Goal: Use online tool/utility: Utilize a website feature to perform a specific function

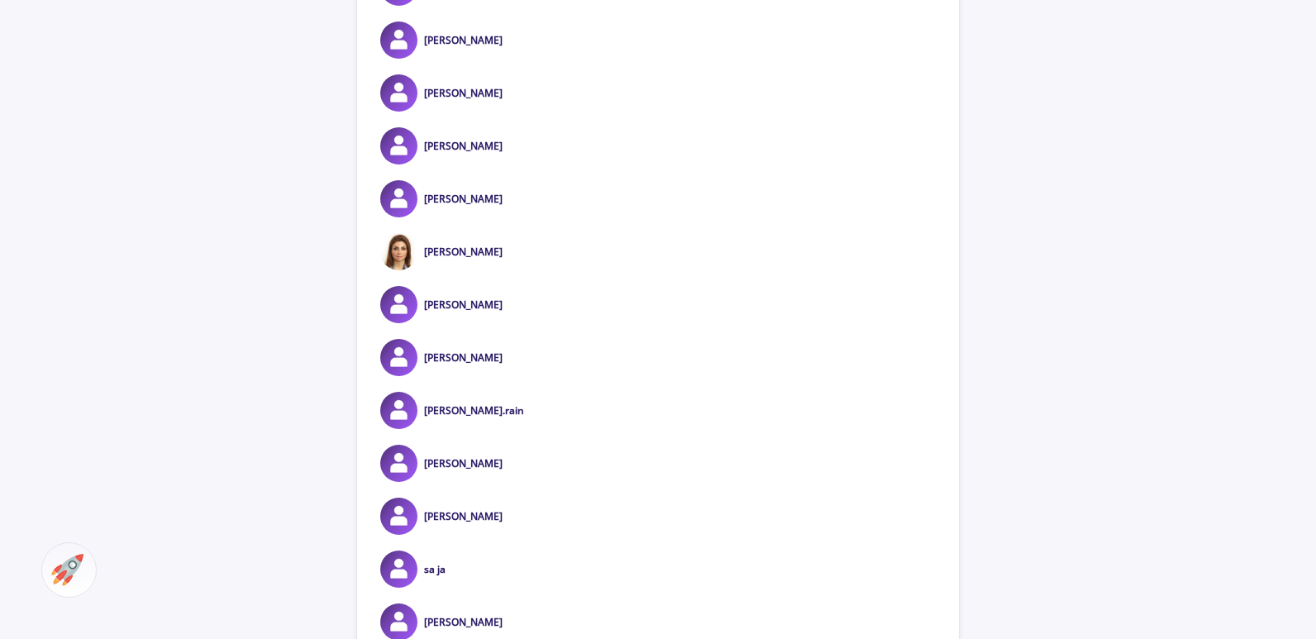
scroll to position [744, 0]
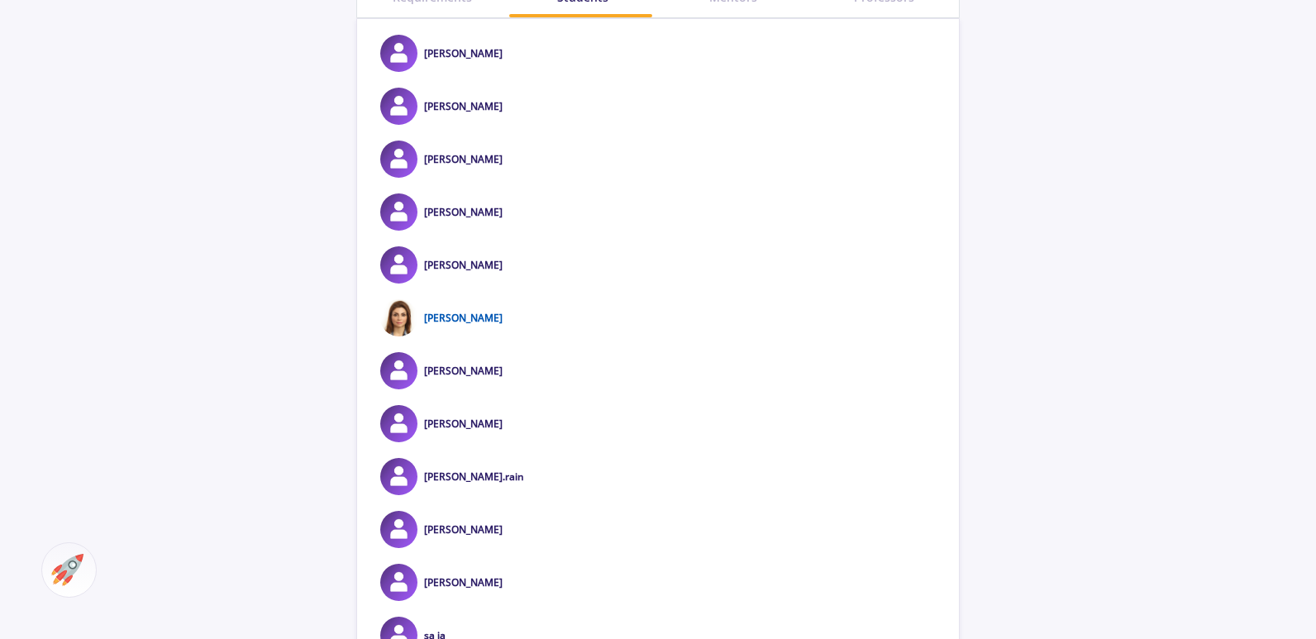
click at [479, 311] on link "[PERSON_NAME]" at bounding box center [463, 318] width 79 height 14
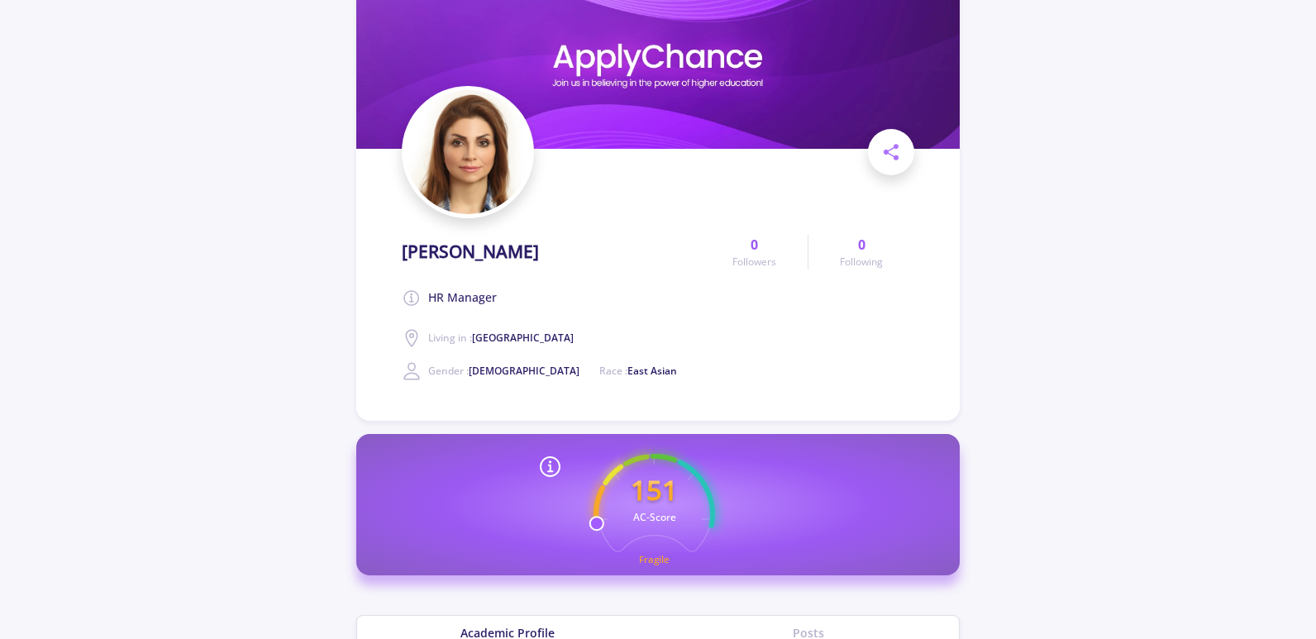
scroll to position [2, 0]
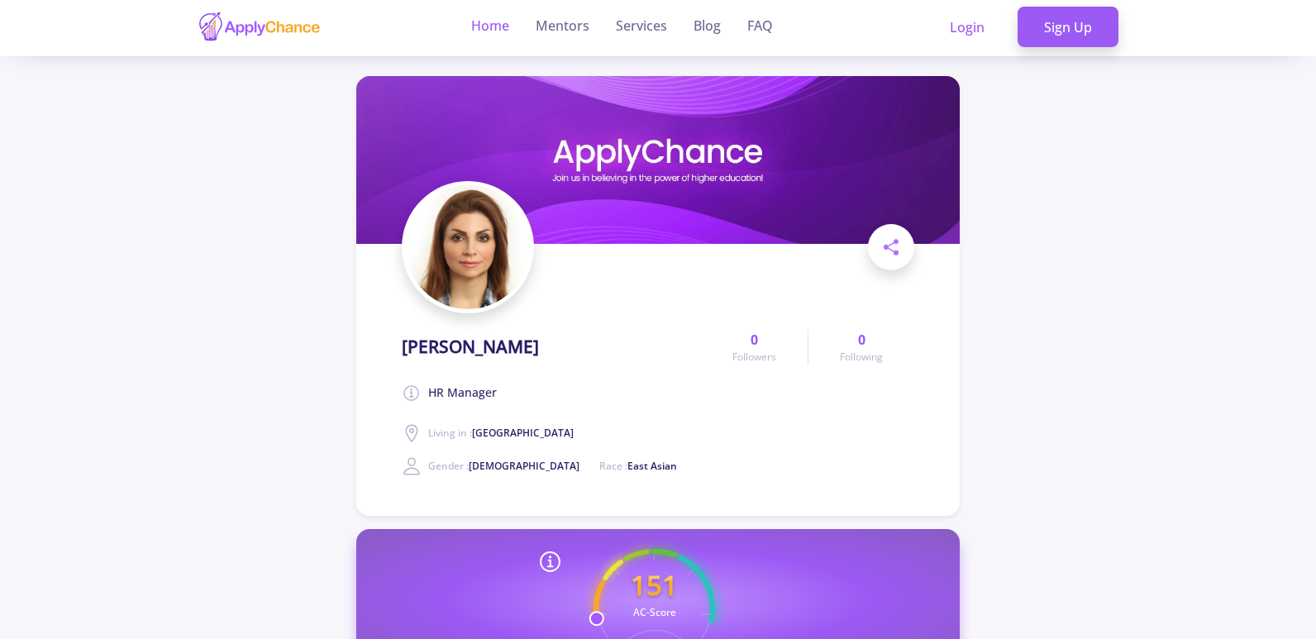
click at [497, 27] on link "Home" at bounding box center [490, 27] width 38 height 59
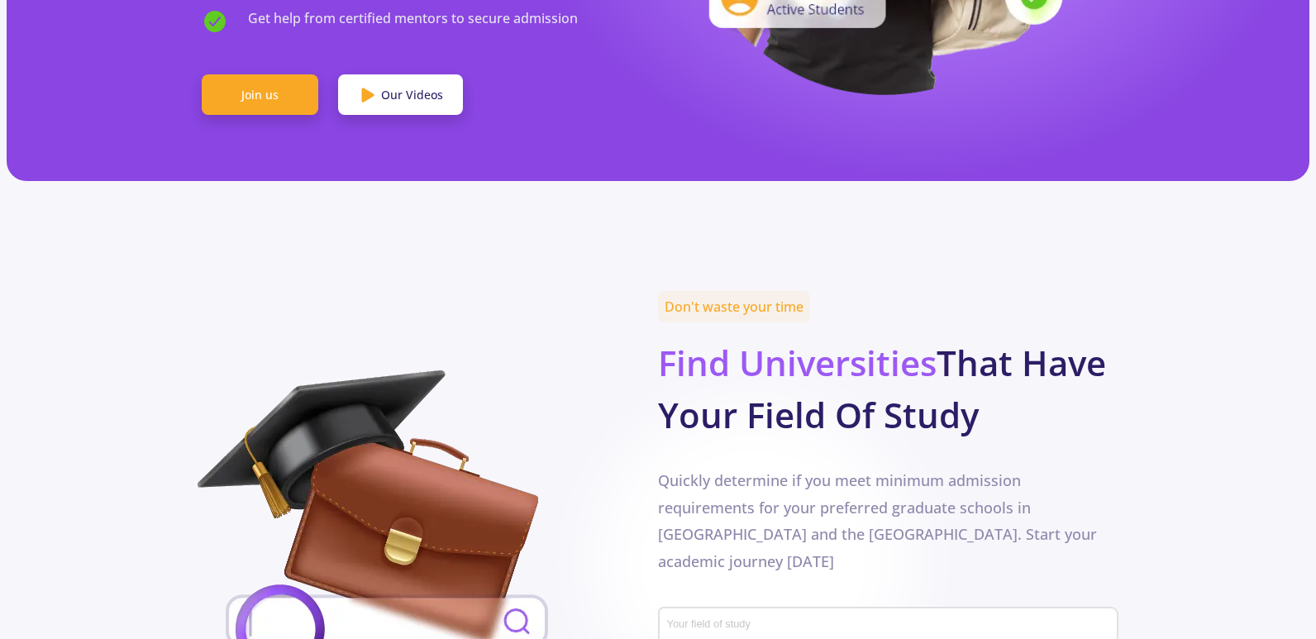
scroll to position [744, 0]
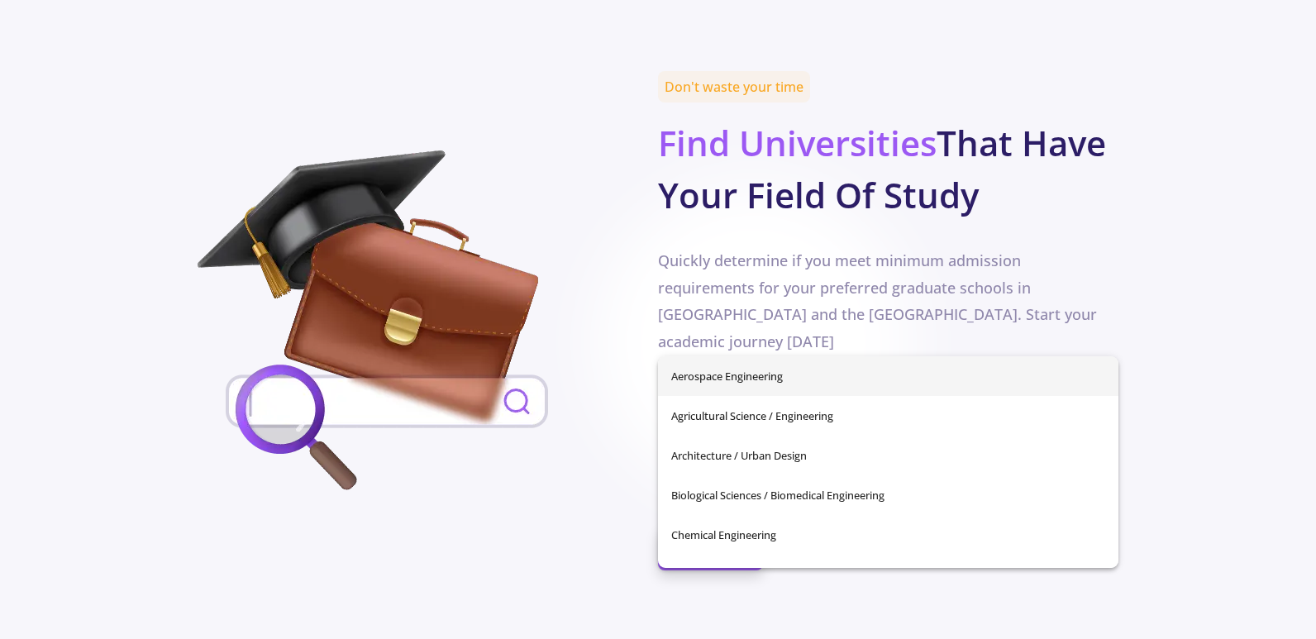
click at [783, 399] on input "Your field of study" at bounding box center [890, 406] width 449 height 15
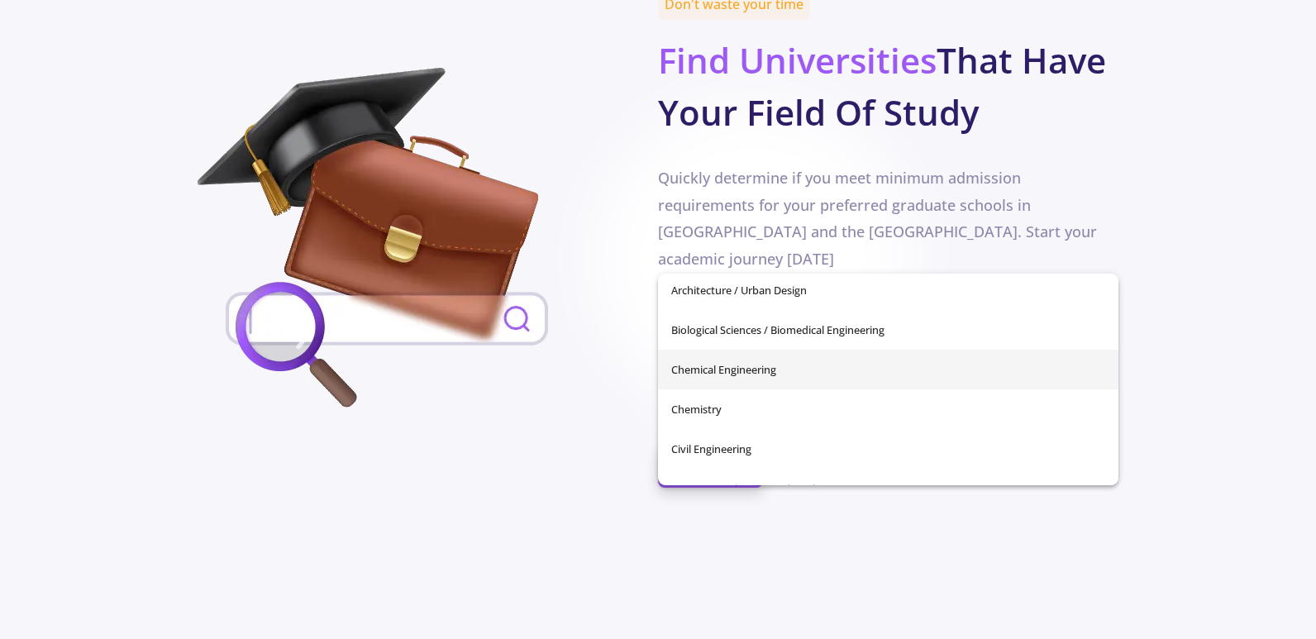
scroll to position [0, 0]
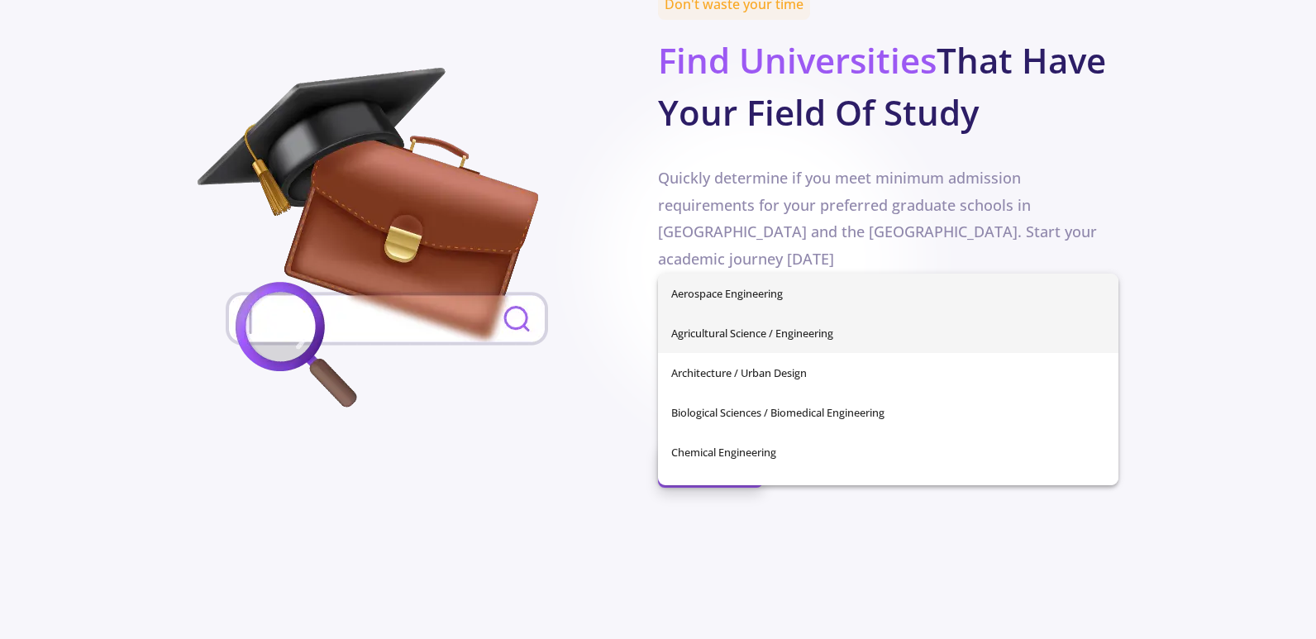
click at [813, 345] on span "Agricultural Science / Engineering" at bounding box center [888, 333] width 434 height 40
type input "Agricultural Science / Engineering"
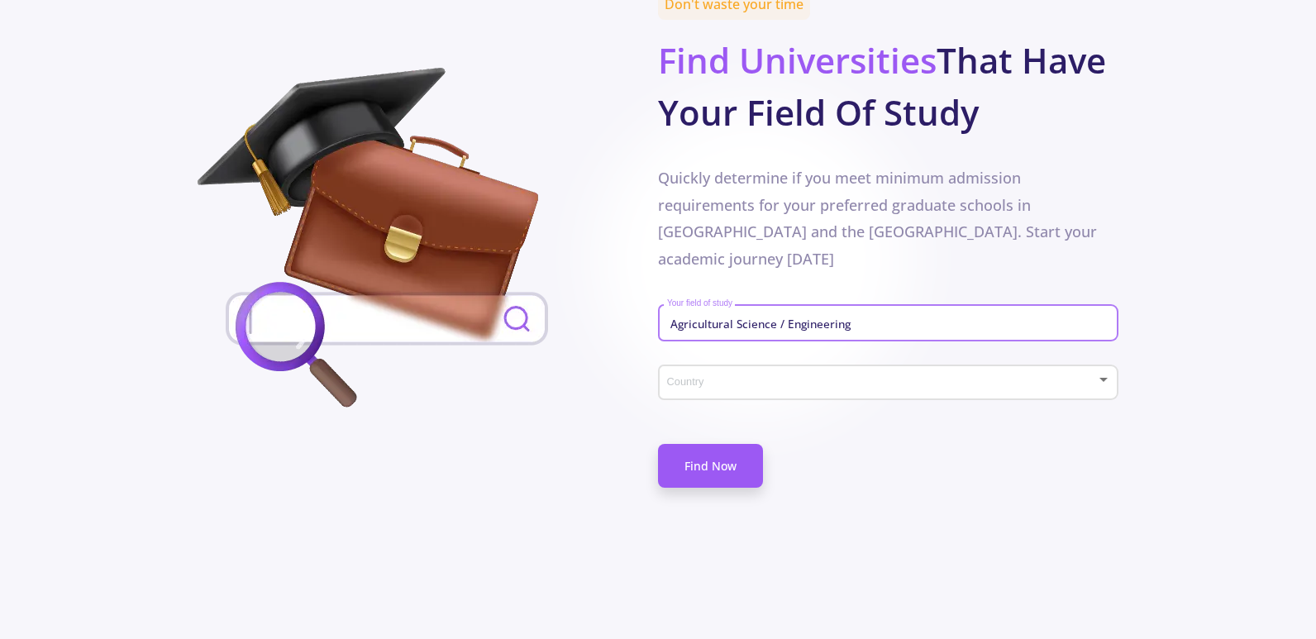
click at [727, 377] on span at bounding box center [883, 383] width 426 height 12
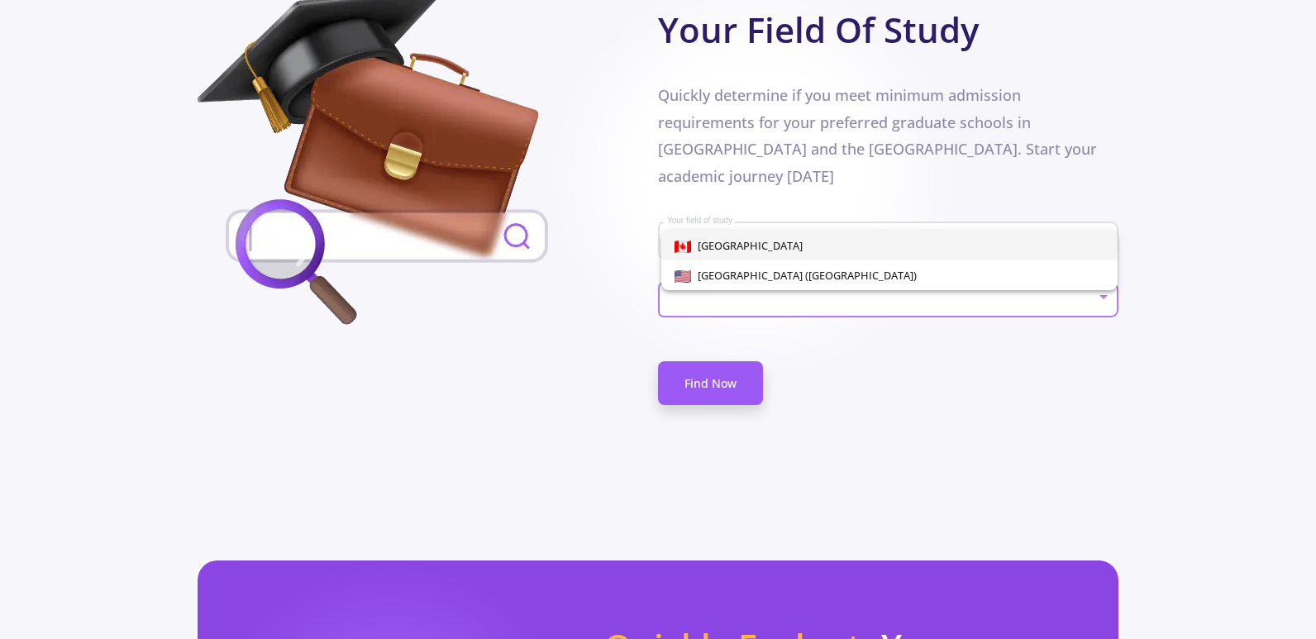
click at [562, 275] on div at bounding box center [658, 319] width 1316 height 639
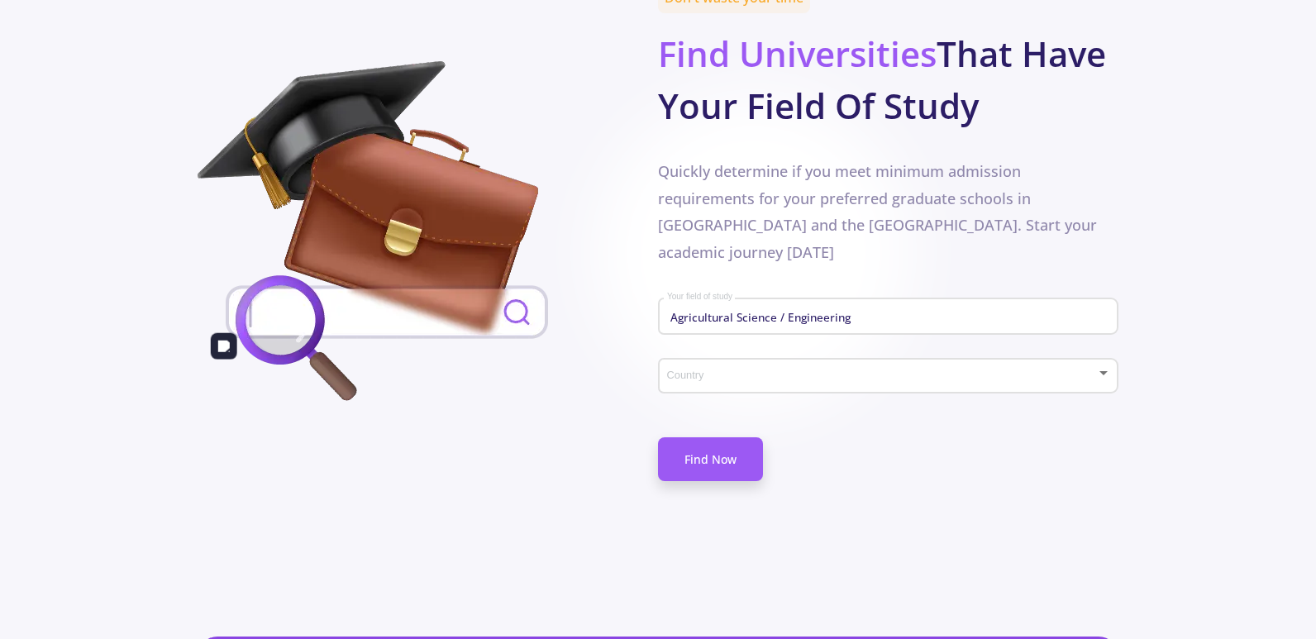
scroll to position [744, 0]
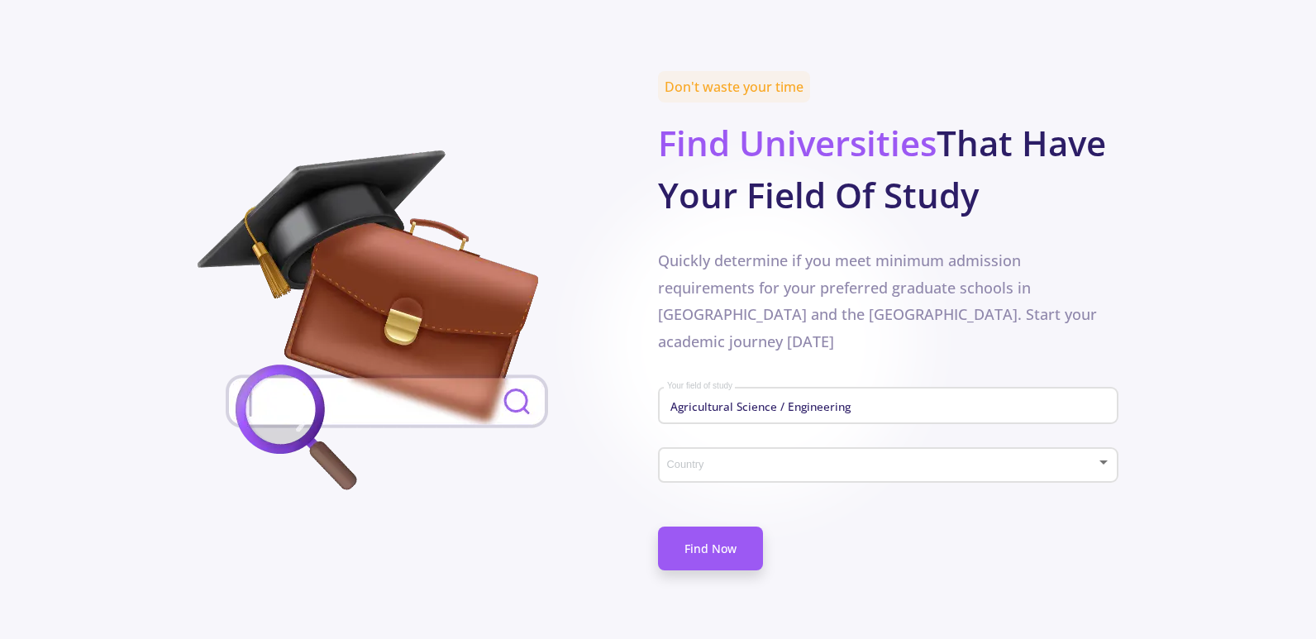
click at [735, 441] on div "Country" at bounding box center [888, 461] width 445 height 41
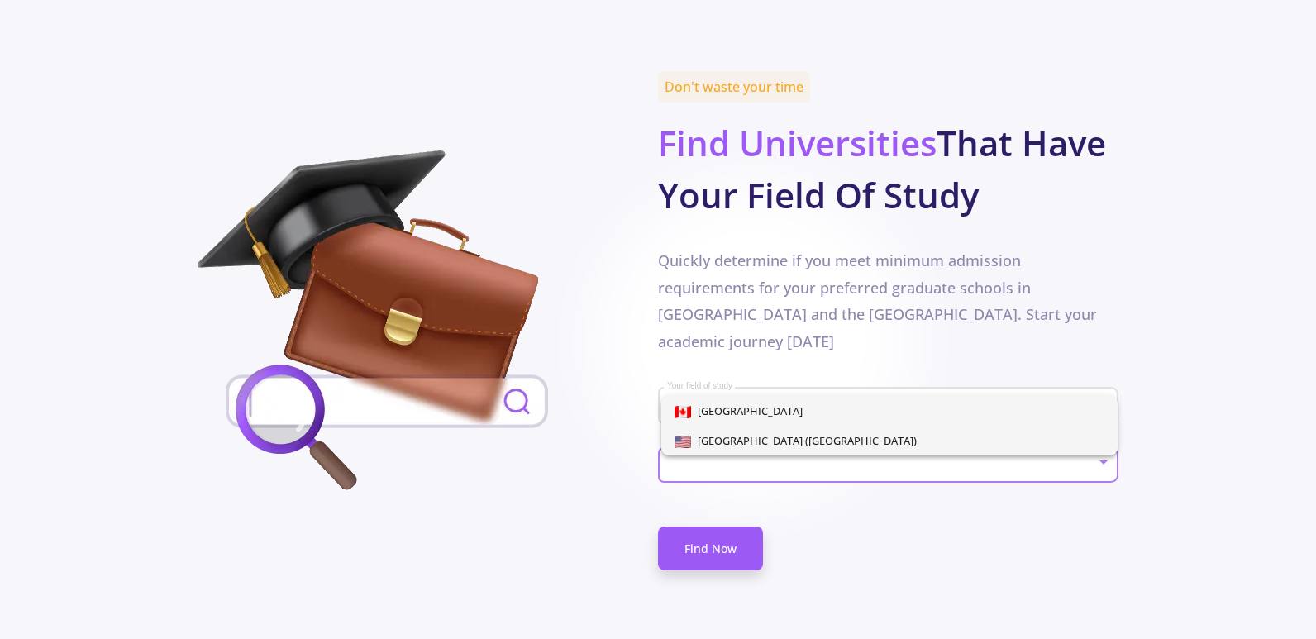
click at [731, 433] on span "United States of America (USA)" at bounding box center [804, 440] width 226 height 15
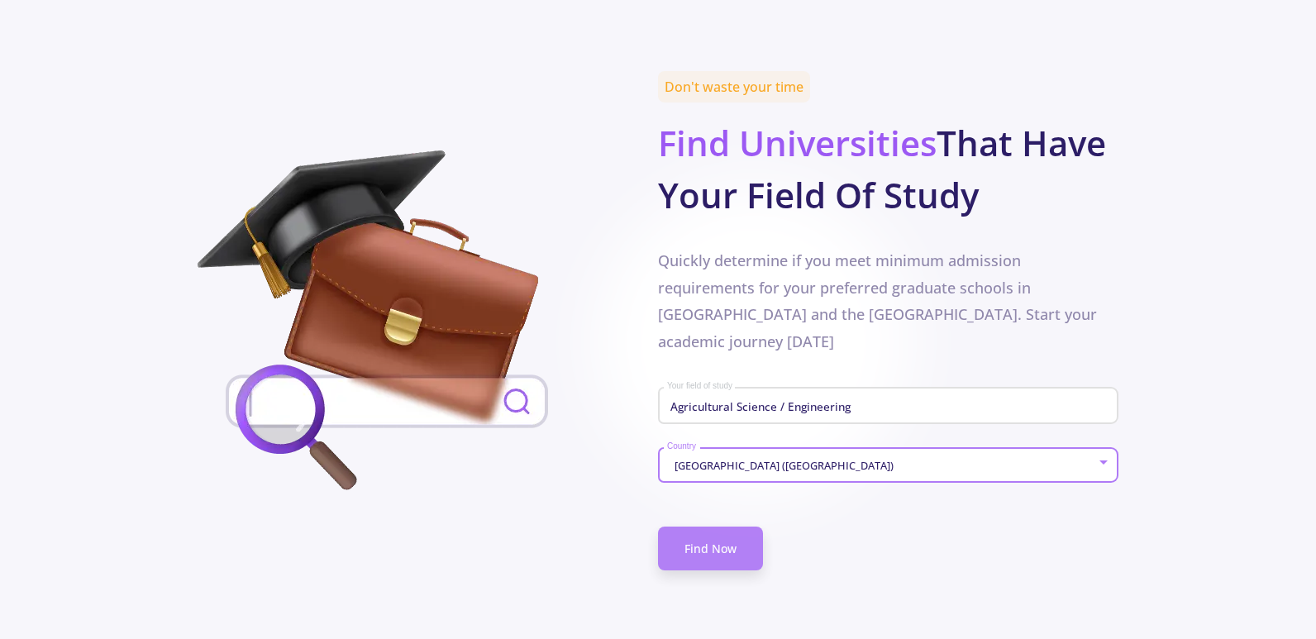
click at [719, 527] on link "Find Now" at bounding box center [710, 549] width 105 height 44
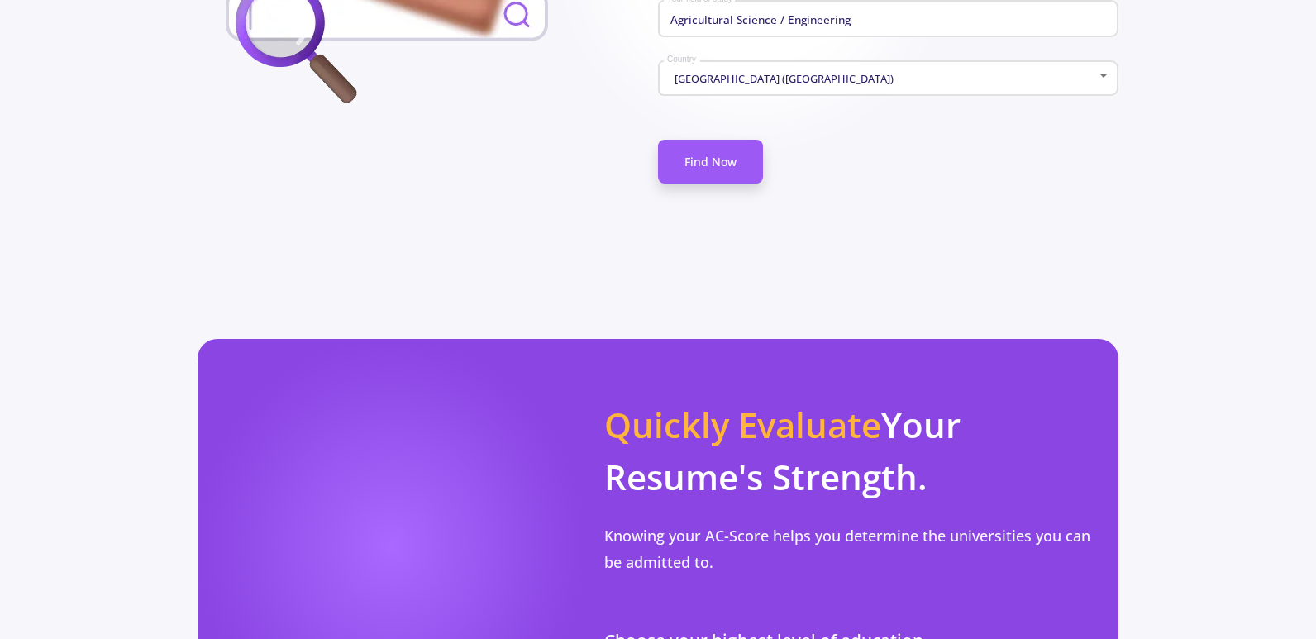
scroll to position [1323, 0]
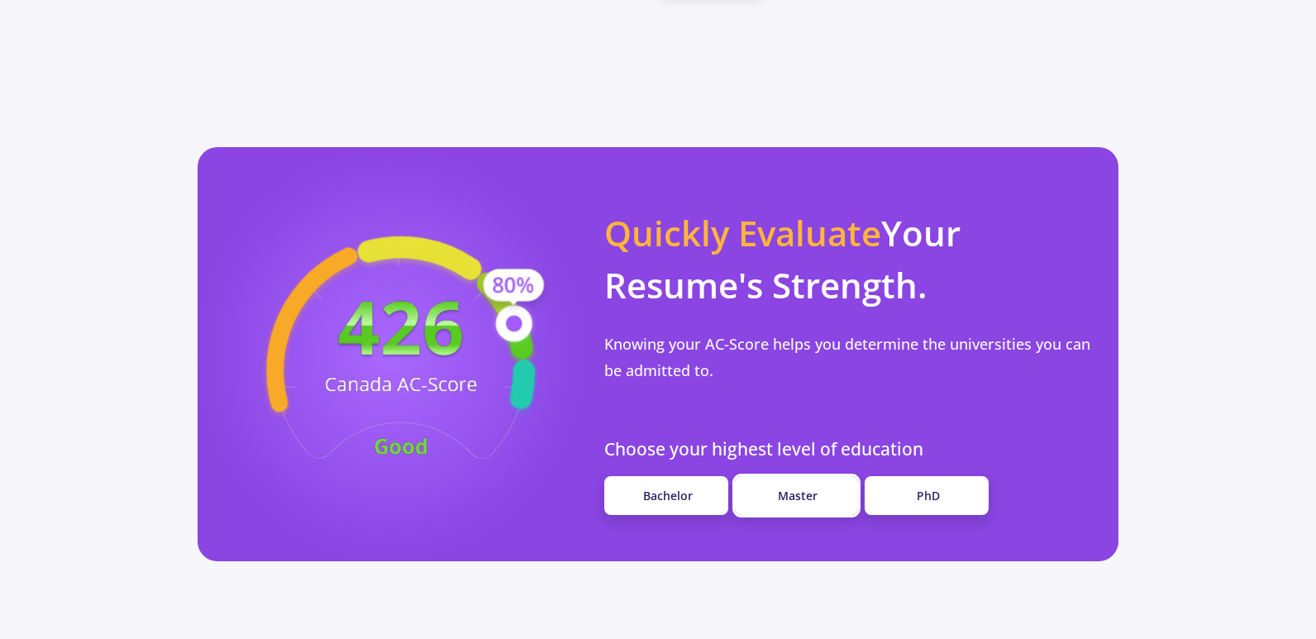
click at [775, 476] on link "Master" at bounding box center [797, 495] width 124 height 39
click at [778, 476] on link "Master" at bounding box center [797, 495] width 124 height 39
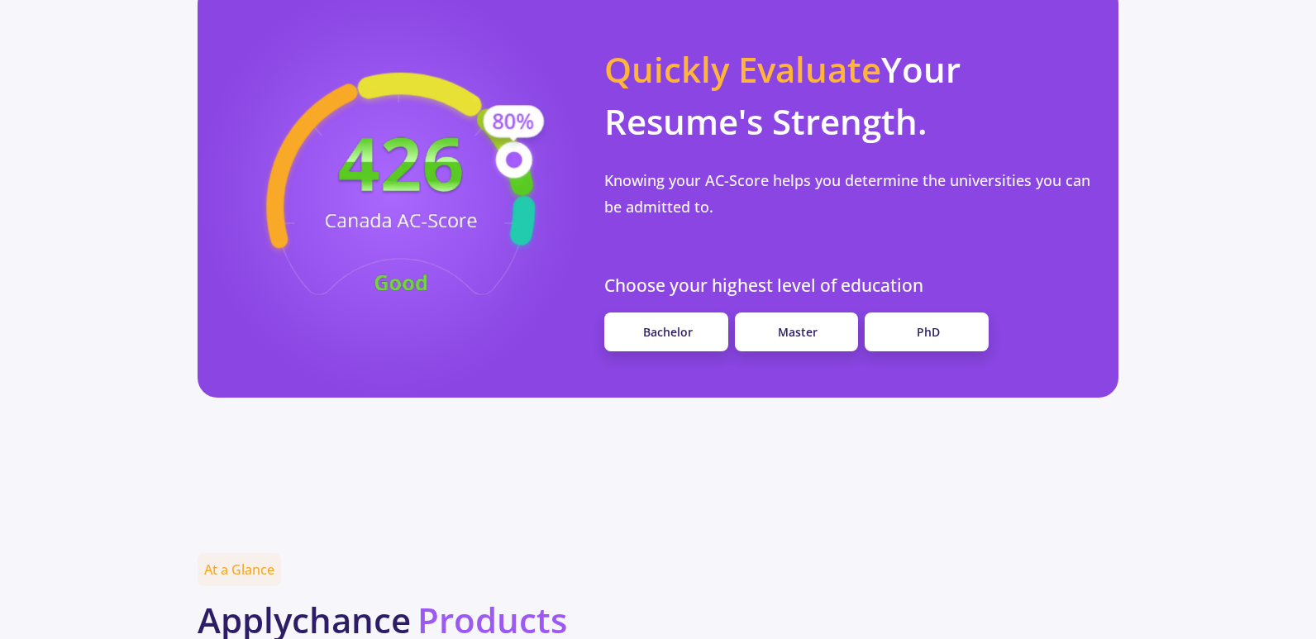
scroll to position [1488, 0]
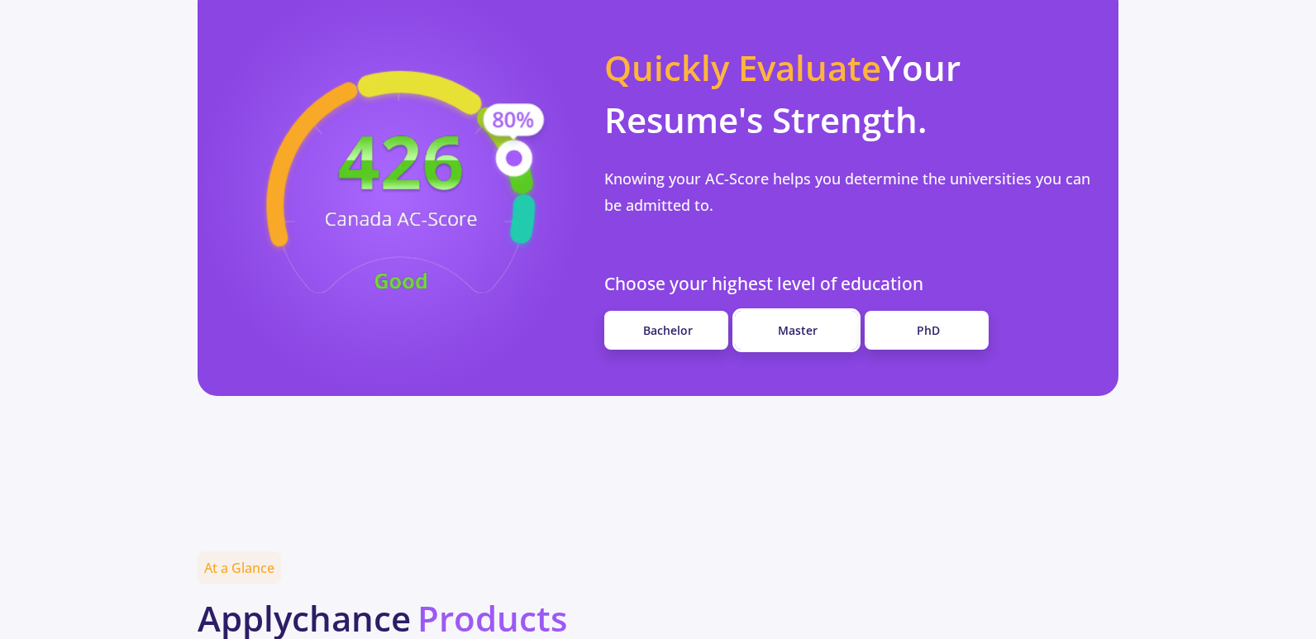
click at [802, 322] on span "Master" at bounding box center [798, 330] width 40 height 16
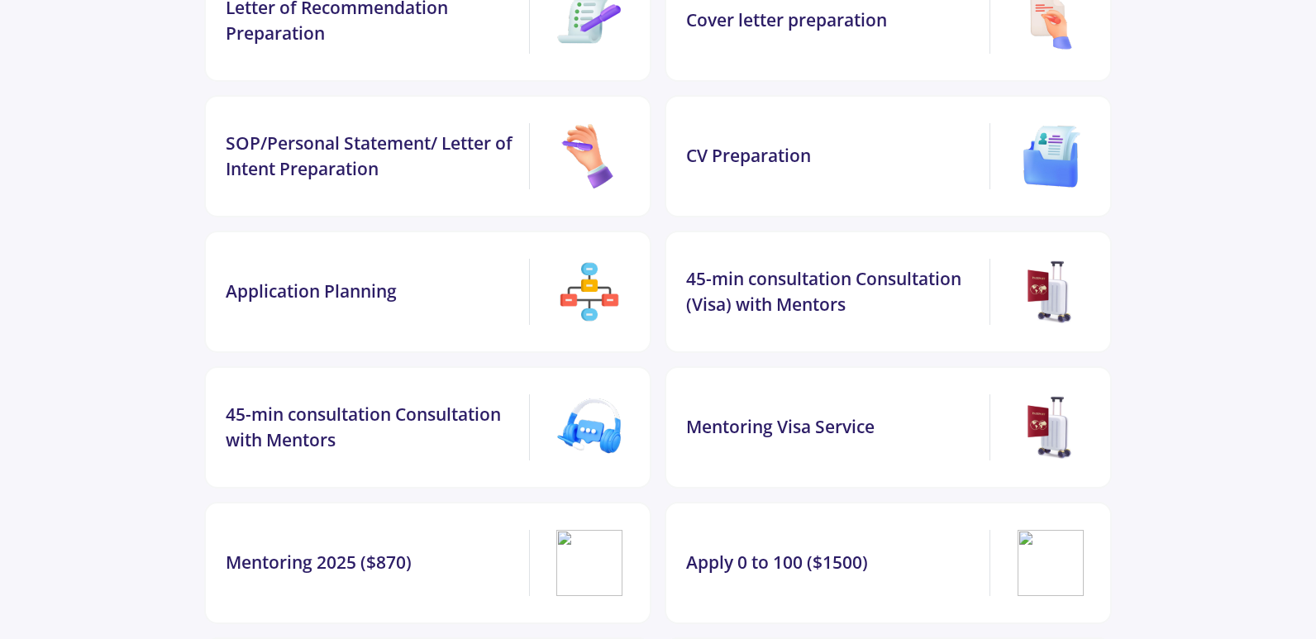
scroll to position [3554, 0]
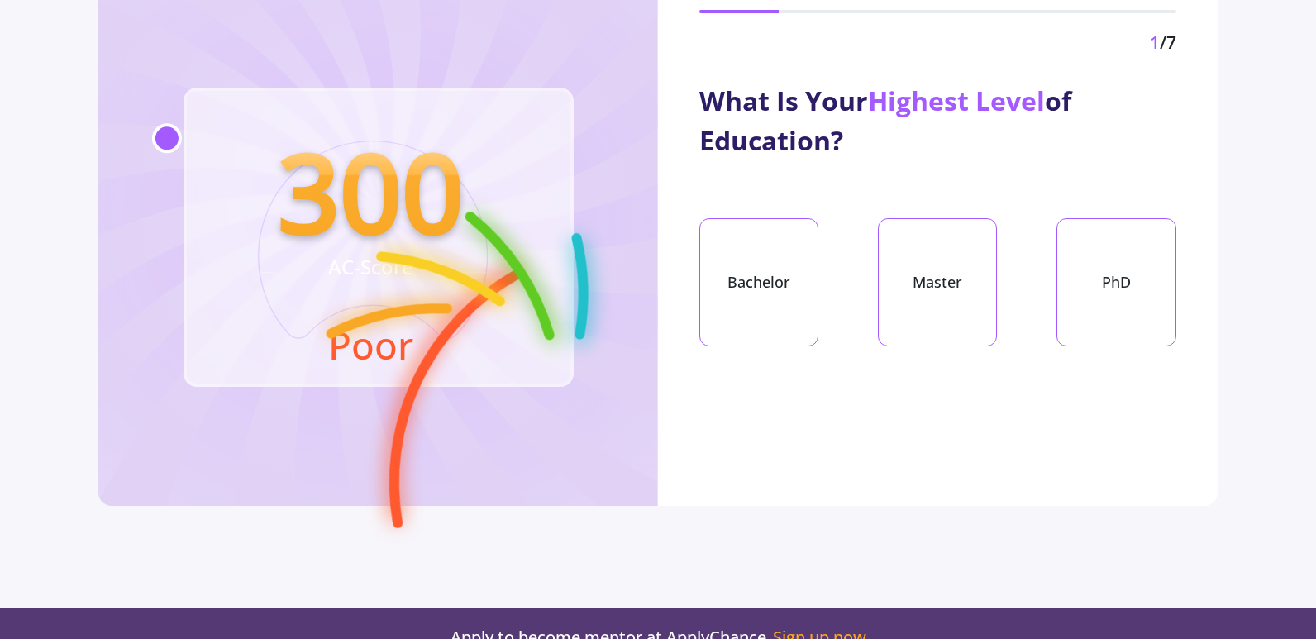
scroll to position [55, 0]
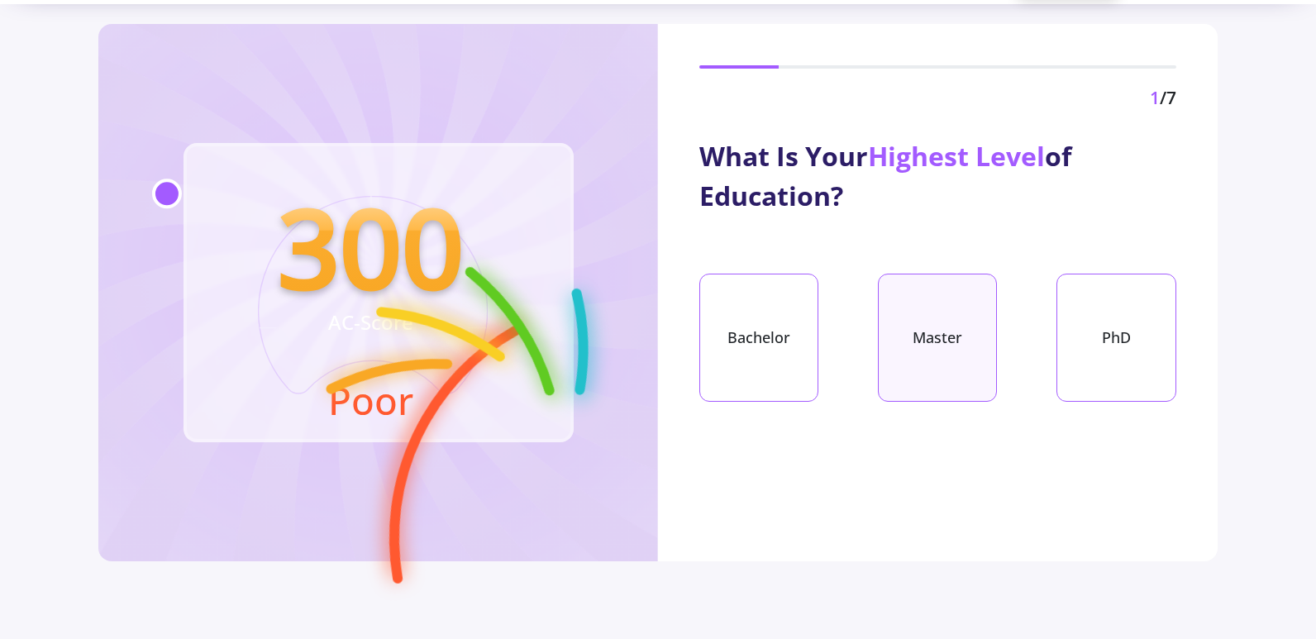
click at [931, 330] on div "Master" at bounding box center [937, 338] width 119 height 128
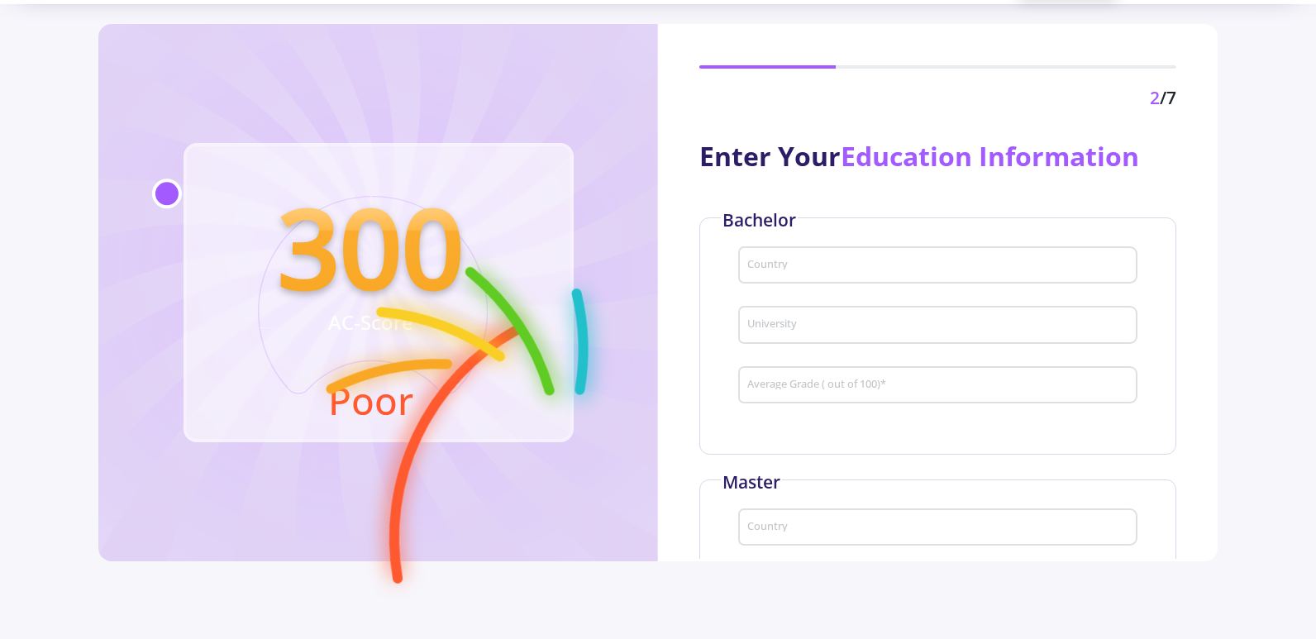
click at [832, 260] on input "Country" at bounding box center [939, 266] width 387 height 15
type input "[GEOGRAPHIC_DATA]"
click at [839, 326] on input "University" at bounding box center [939, 325] width 387 height 15
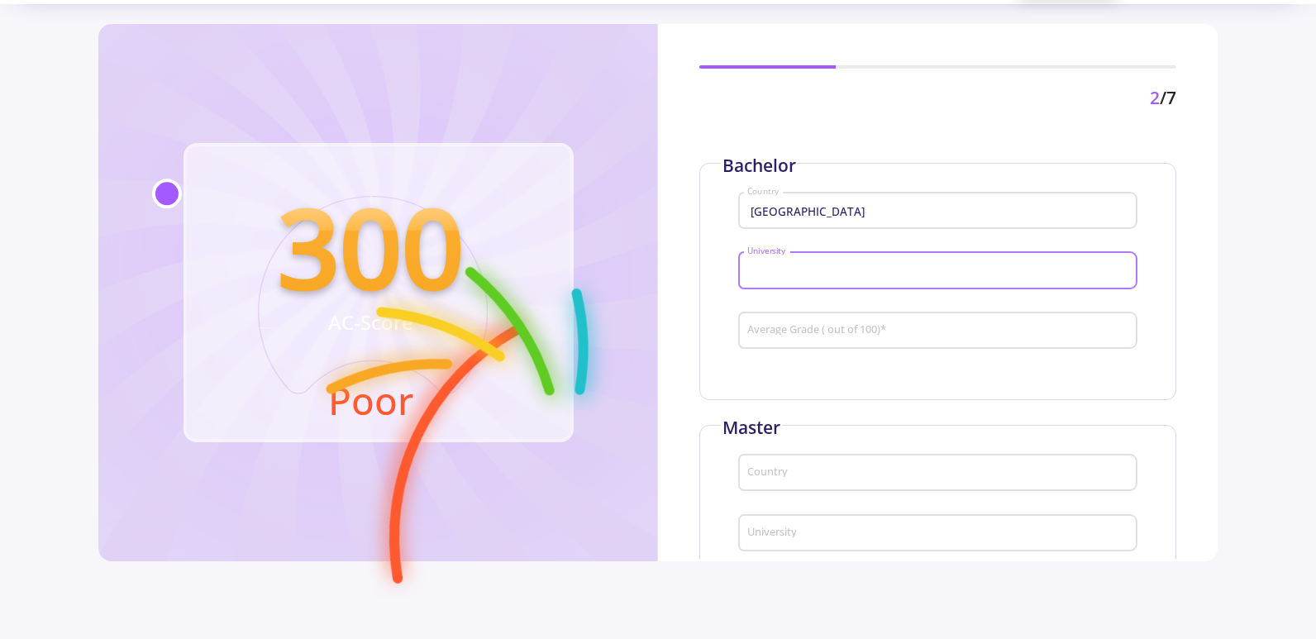
scroll to position [83, 0]
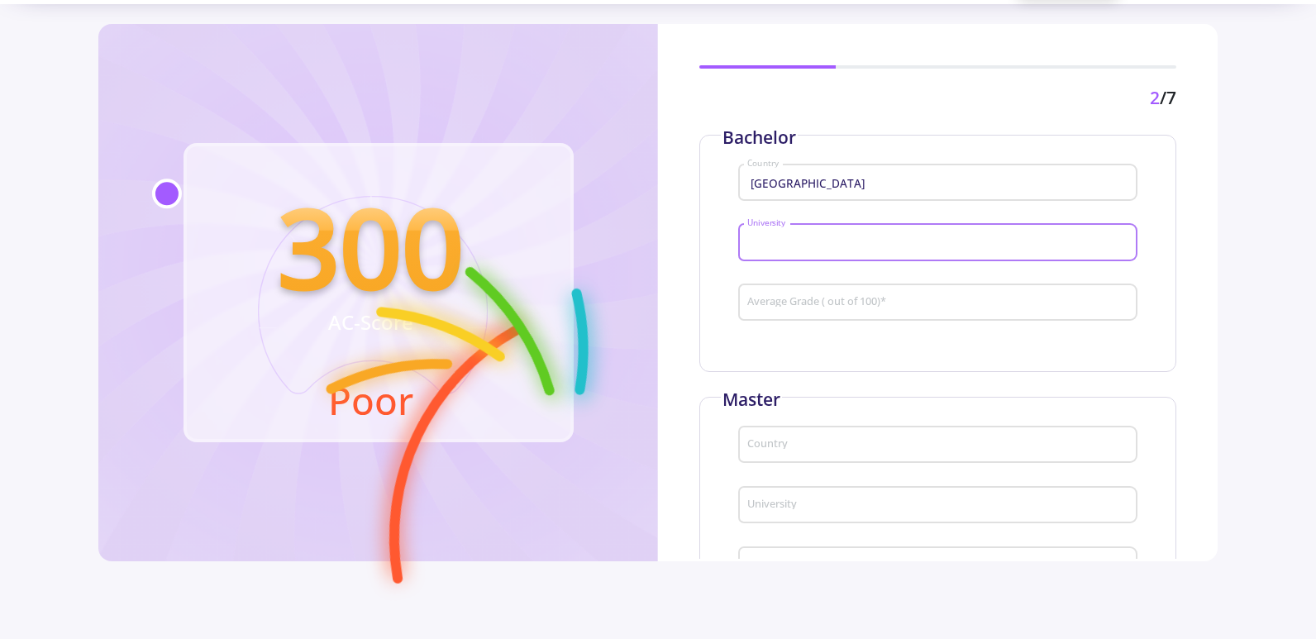
click at [841, 303] on input "Average Grade ( out of 100) *" at bounding box center [939, 303] width 387 height 15
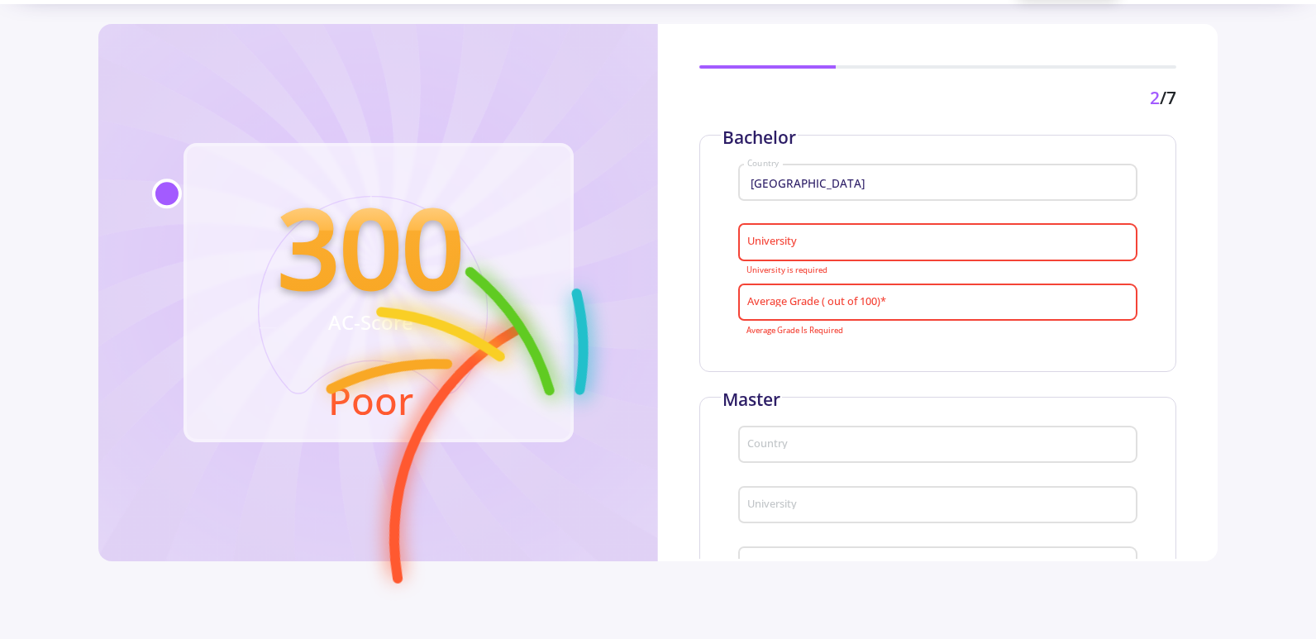
click at [832, 344] on div "Bachelor Iran Country University University is required Average Grade ( out of …" at bounding box center [937, 253] width 477 height 237
click at [818, 254] on div "University" at bounding box center [937, 238] width 383 height 43
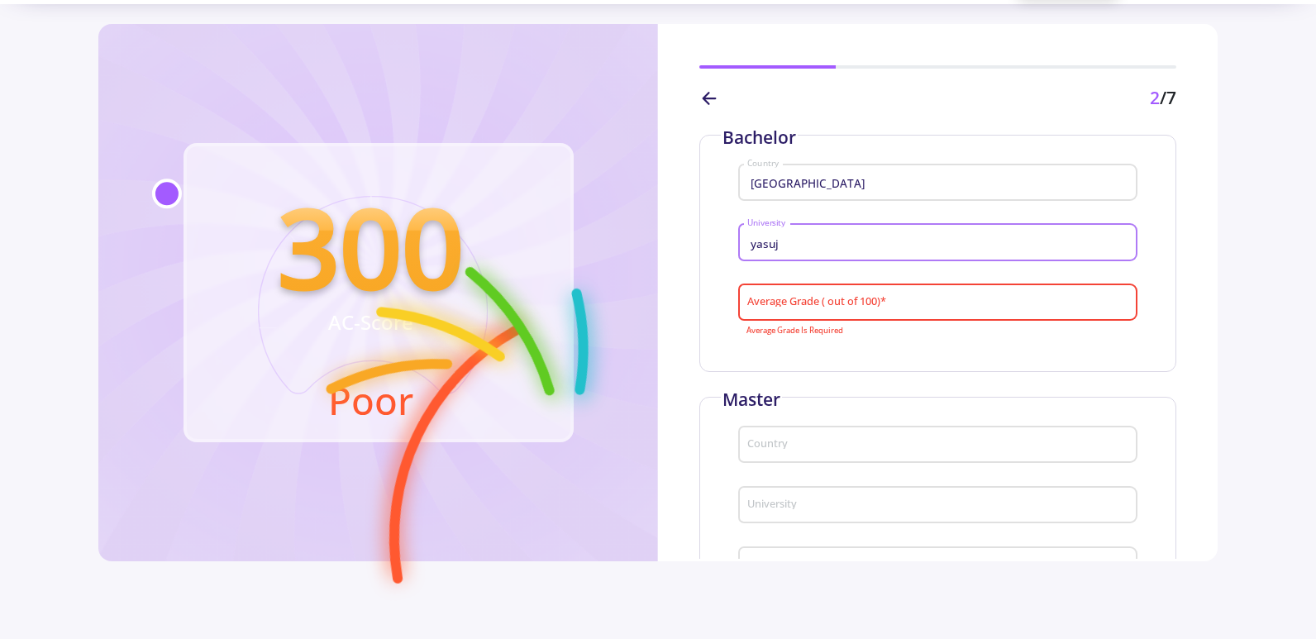
type input "yasuj"
click at [818, 309] on input "Average Grade ( out of 100) *" at bounding box center [939, 303] width 387 height 15
click at [851, 298] on input "Average Grade ( out of 100) *" at bounding box center [939, 303] width 387 height 15
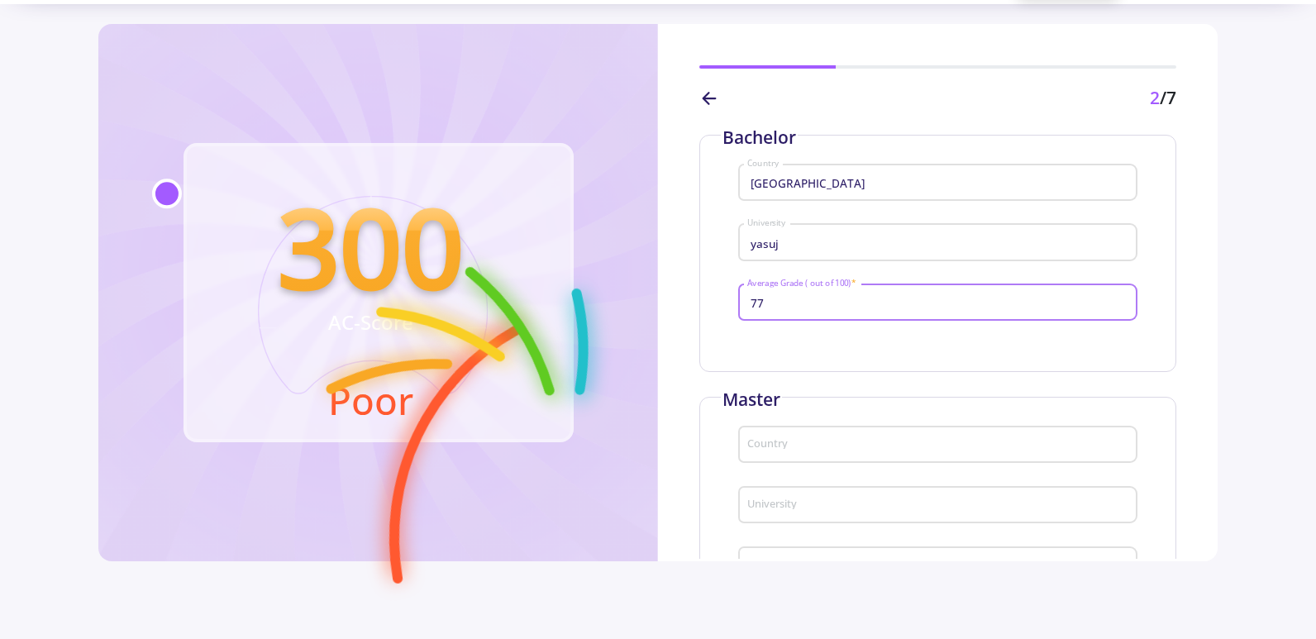
type input "77"
click at [864, 449] on input "Country" at bounding box center [939, 445] width 387 height 15
type input "[GEOGRAPHIC_DATA]"
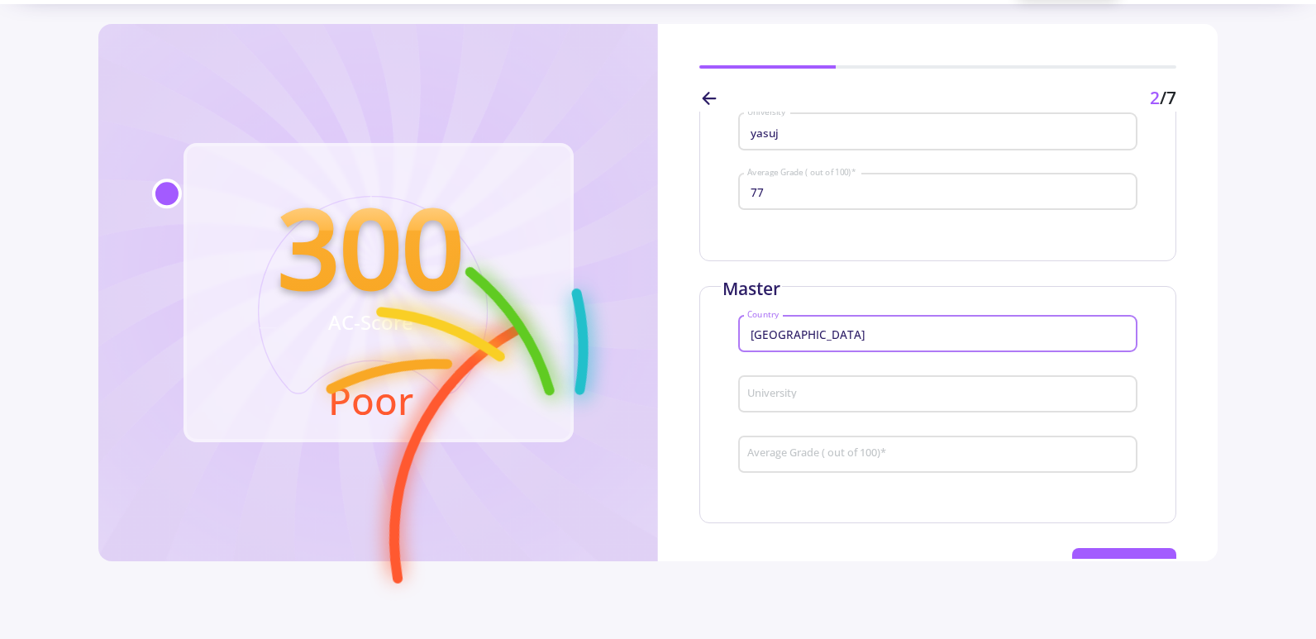
scroll to position [248, 0]
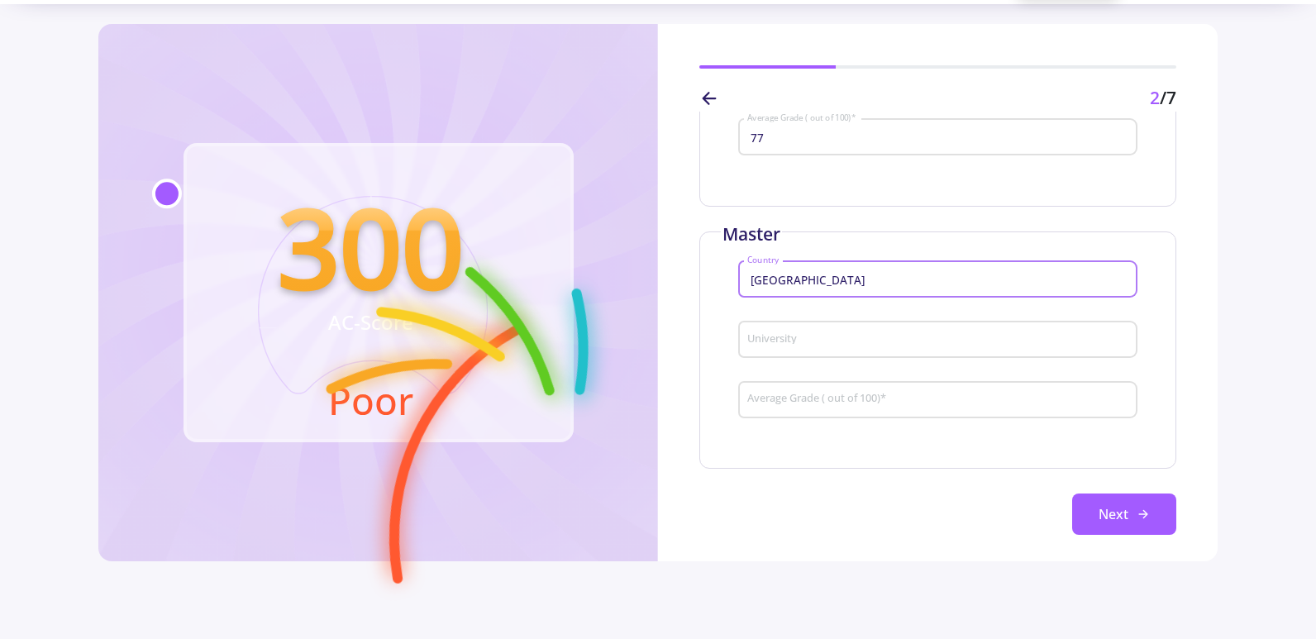
click at [830, 345] on input "University" at bounding box center [939, 340] width 387 height 15
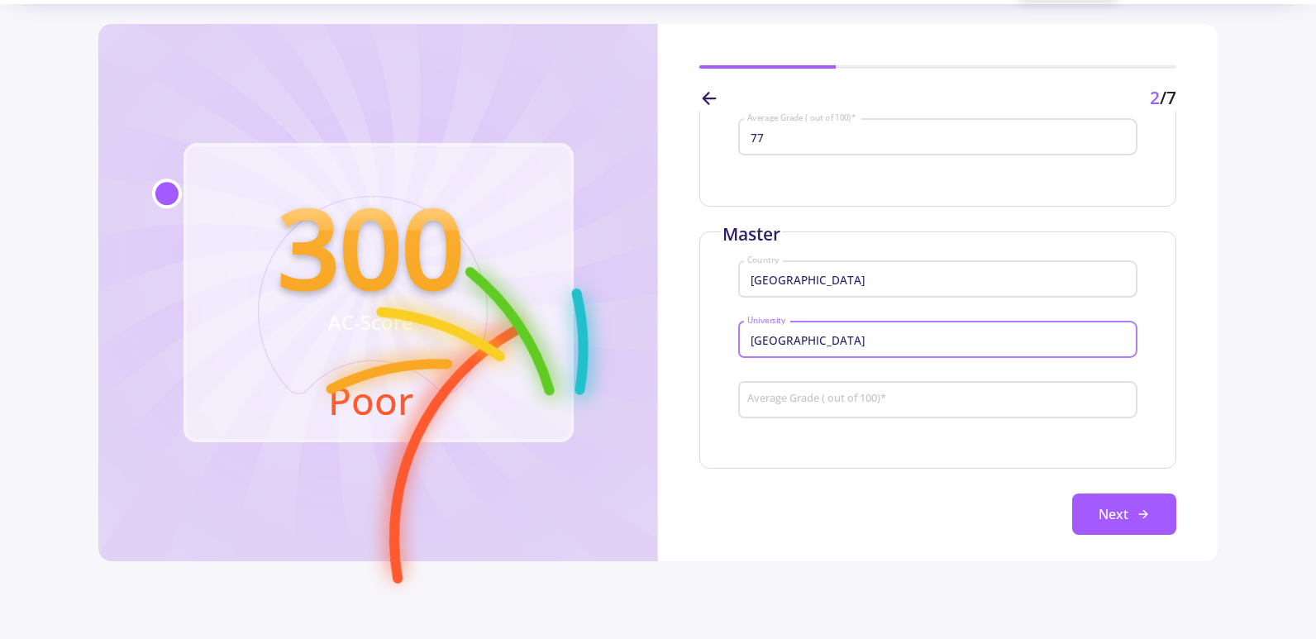
type input "tehran"
click at [848, 400] on input "Average Grade ( out of 100) *" at bounding box center [939, 400] width 387 height 15
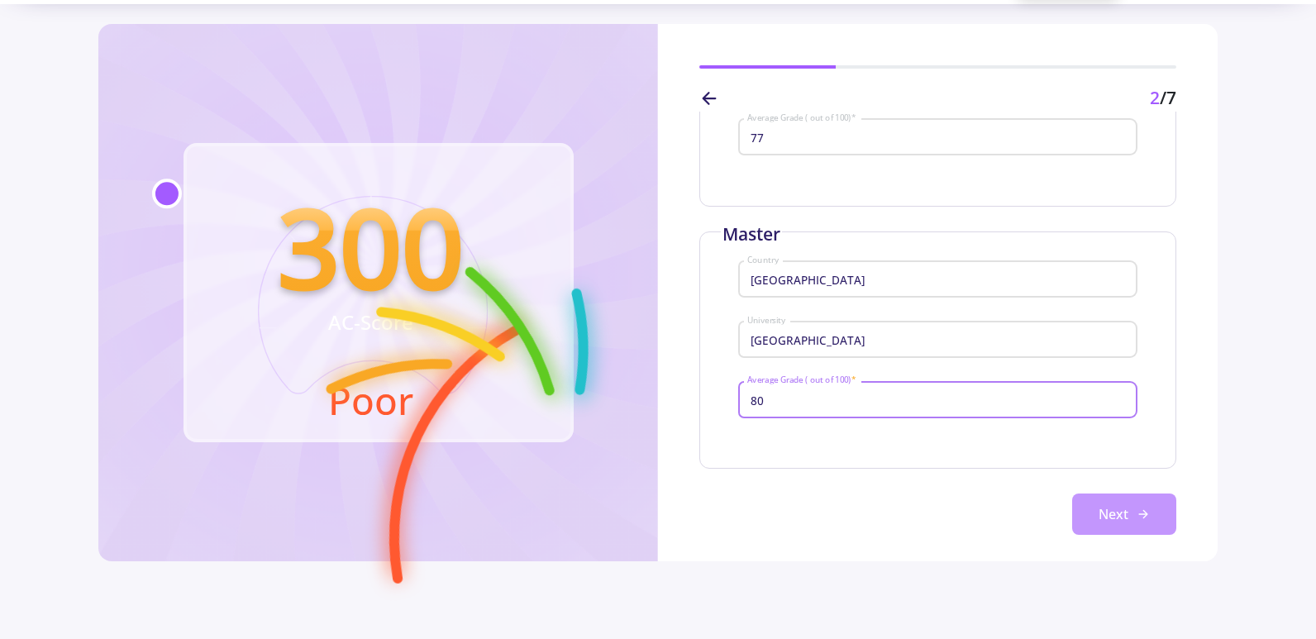
type input "80"
click at [1148, 509] on button "Next" at bounding box center [1124, 513] width 104 height 41
click at [1124, 516] on button "Next" at bounding box center [1124, 513] width 104 height 41
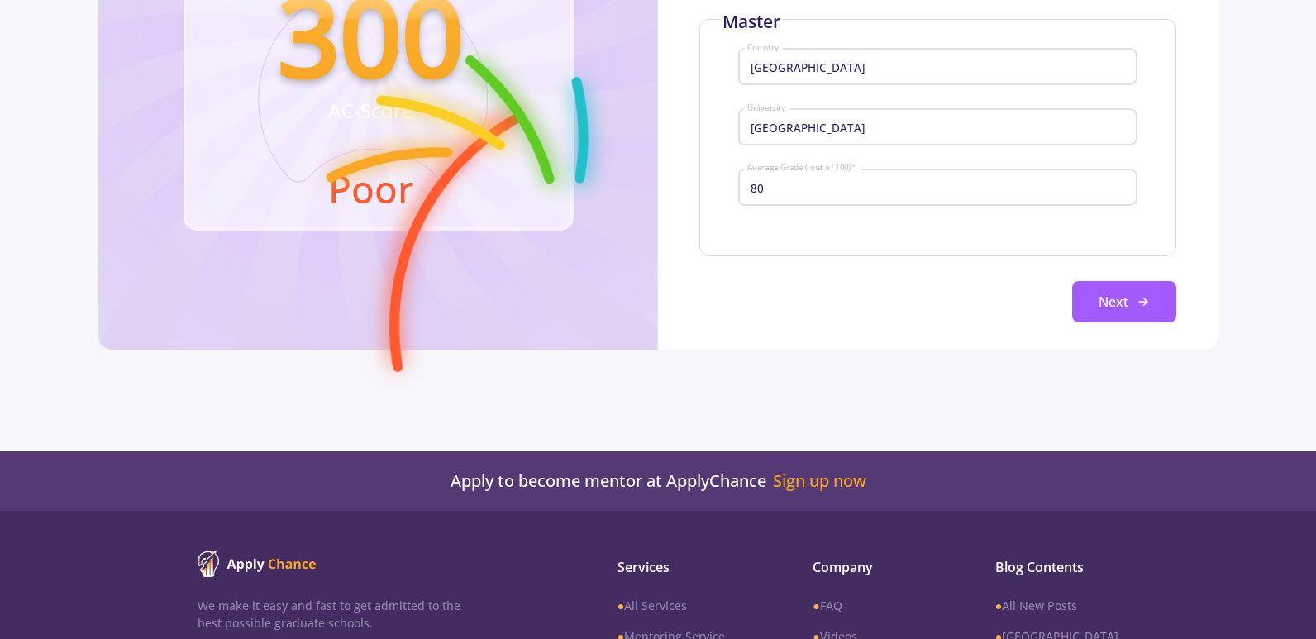
scroll to position [0, 0]
